Goal: Task Accomplishment & Management: Manage account settings

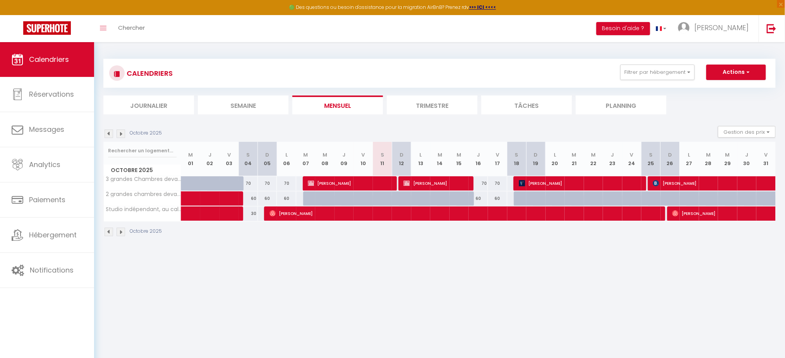
click at [429, 106] on li "Trimestre" at bounding box center [432, 105] width 91 height 19
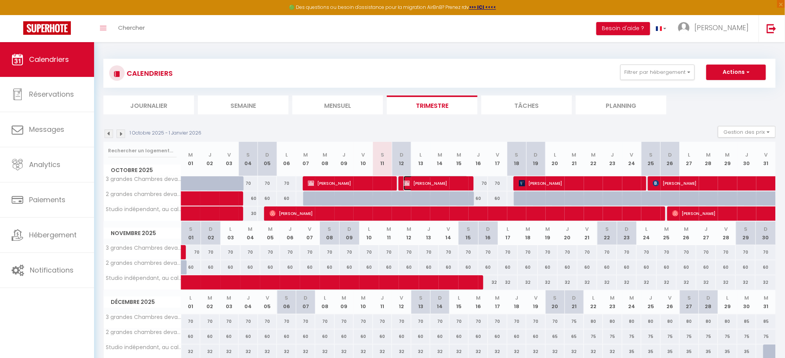
click at [465, 177] on span "[PERSON_NAME]" at bounding box center [435, 183] width 65 height 15
select select "OK"
select select "KO"
select select "0"
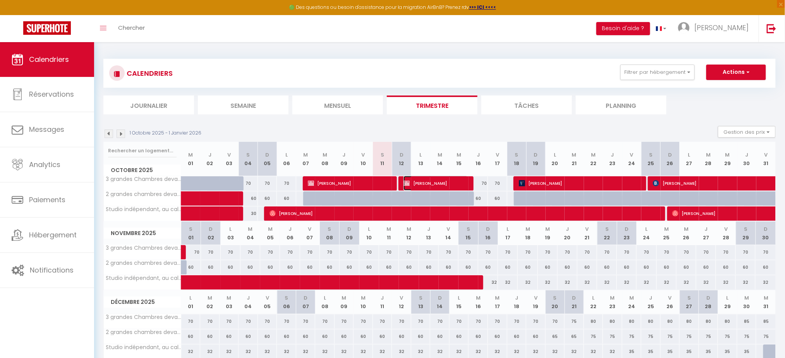
select select "1"
select select
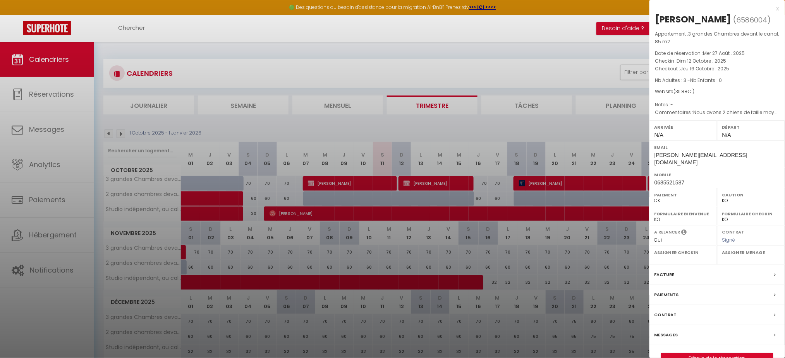
click at [777, 6] on div "x" at bounding box center [714, 8] width 130 height 9
